Goal: Check status: Check status

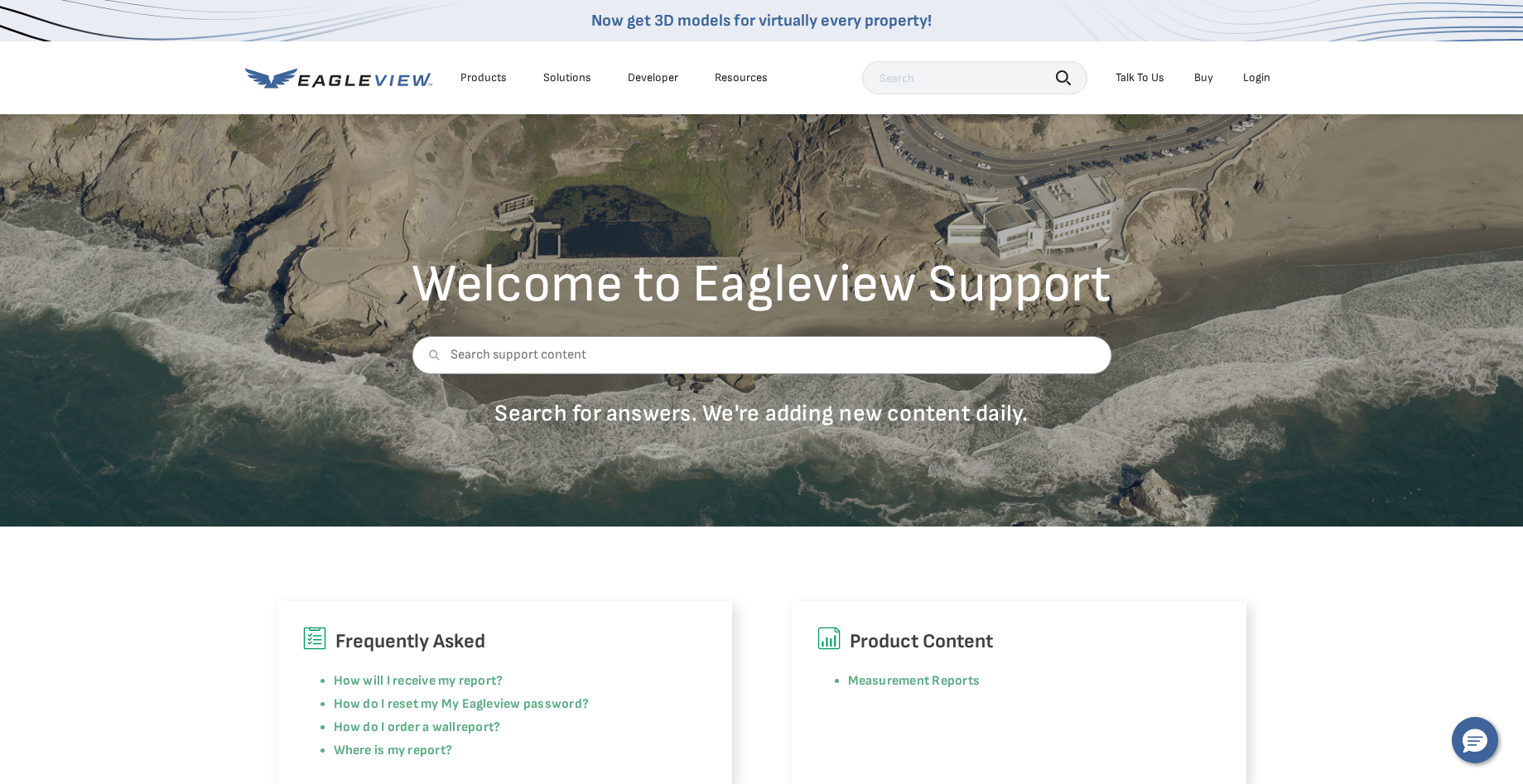
click at [1263, 69] on li "Login" at bounding box center [1256, 78] width 44 height 25
click at [1263, 83] on div "Login" at bounding box center [1257, 77] width 27 height 15
click at [1240, 85] on li "Login" at bounding box center [1256, 78] width 44 height 25
click at [1255, 75] on div "Login" at bounding box center [1257, 77] width 27 height 15
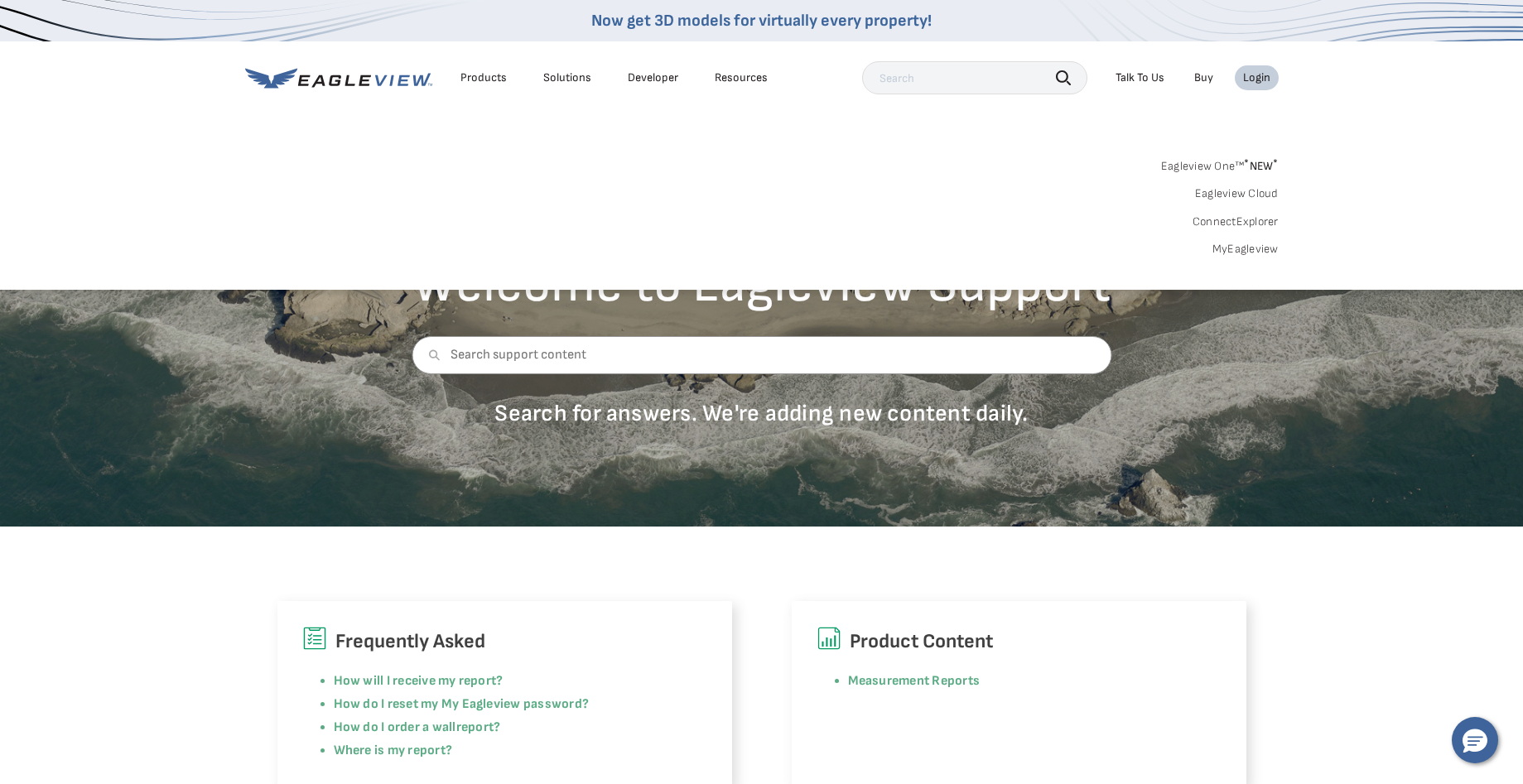
click at [1235, 250] on link "MyEagleview" at bounding box center [1245, 249] width 66 height 15
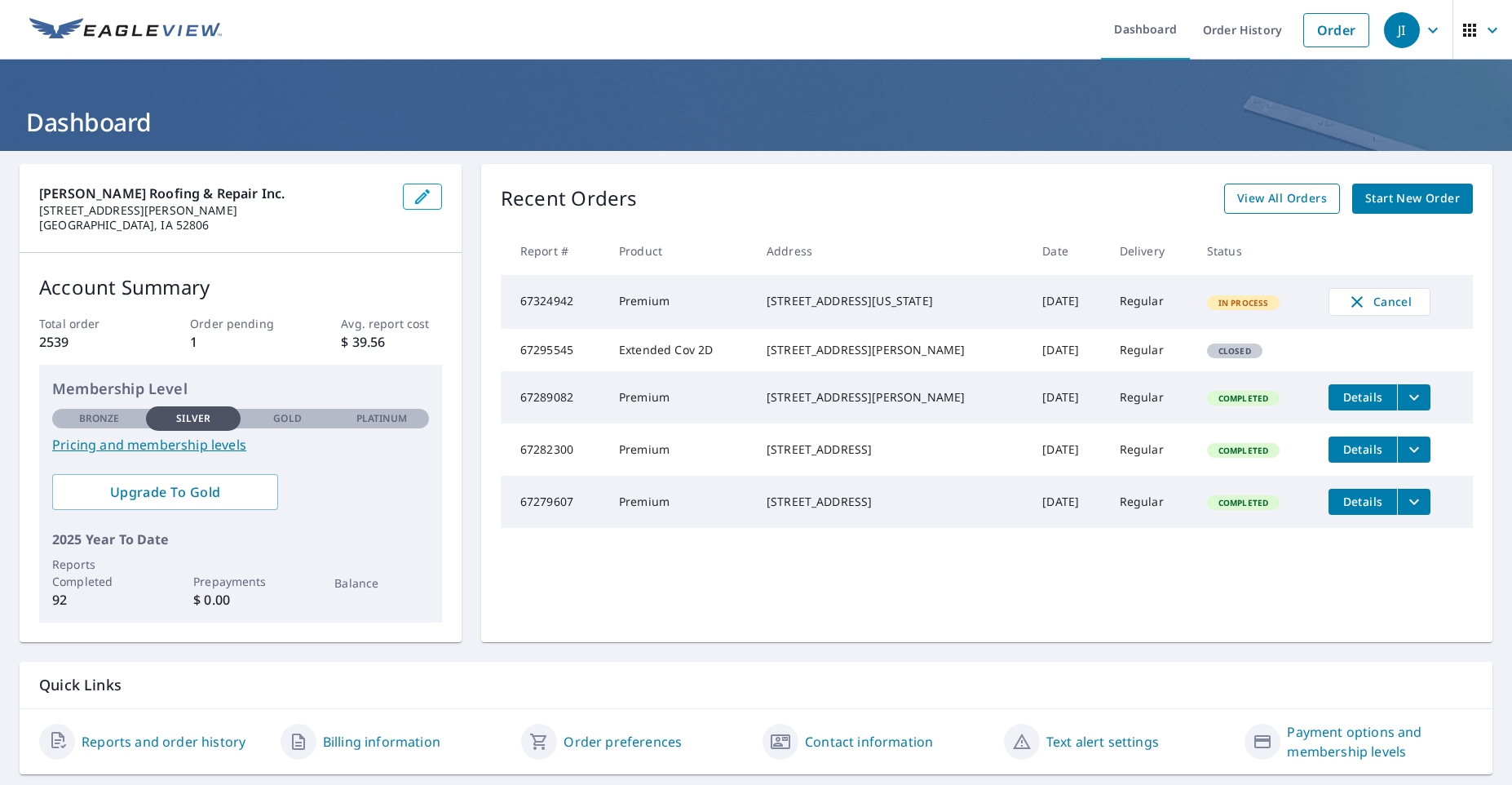
click at [1289, 200] on span "View All Orders" at bounding box center [1282, 199] width 90 height 20
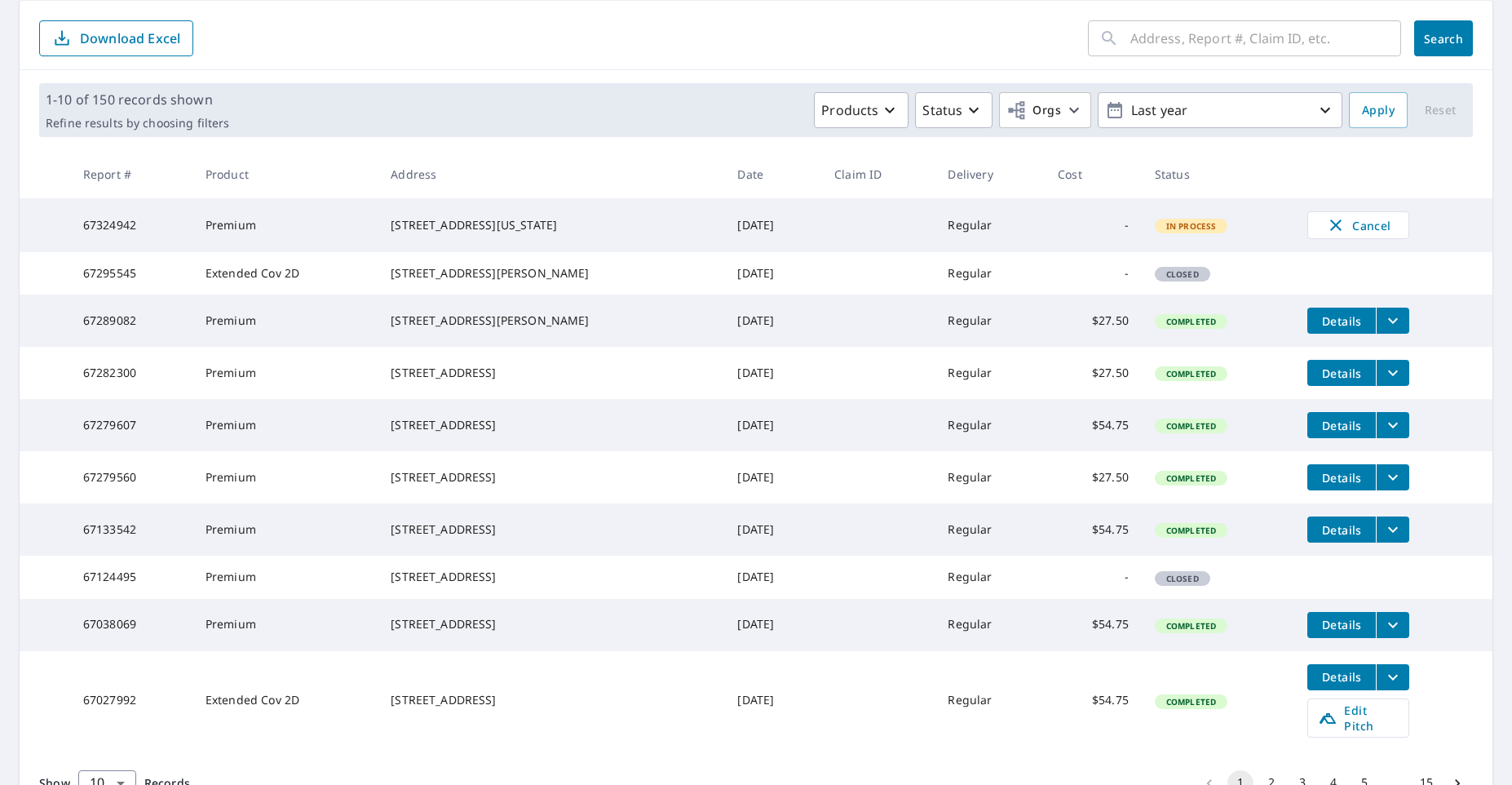
scroll to position [313, 0]
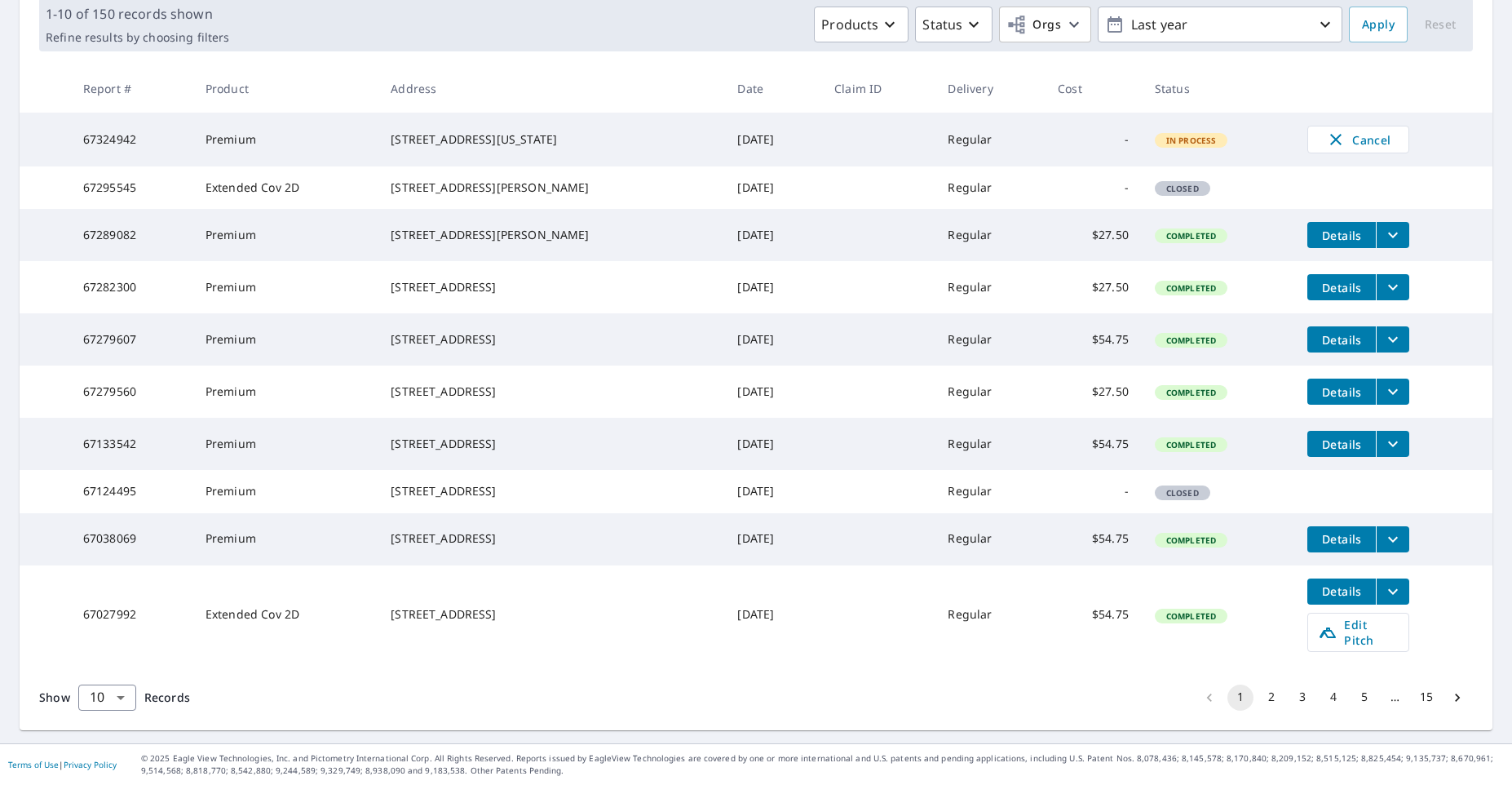
click at [1256, 702] on li "2" at bounding box center [1271, 697] width 31 height 26
click at [1258, 693] on button "2" at bounding box center [1271, 697] width 26 height 26
